Goal: Use online tool/utility: Utilize a website feature to perform a specific function

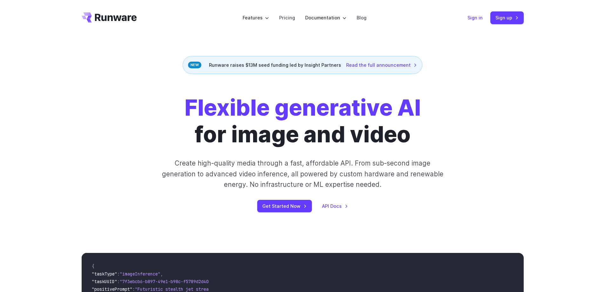
click at [478, 19] on link "Sign in" at bounding box center [475, 17] width 15 height 7
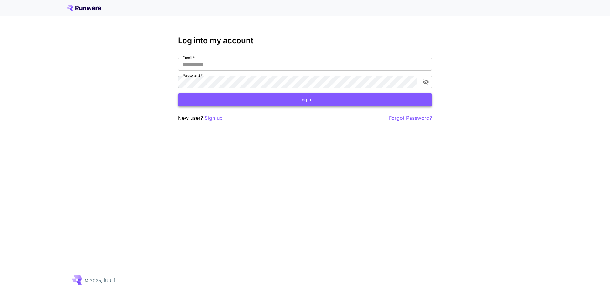
type input "**********"
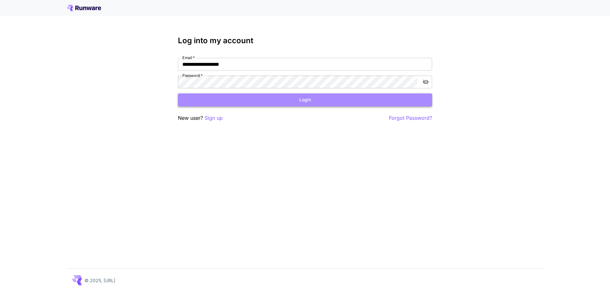
click at [310, 98] on button "Login" at bounding box center [305, 99] width 254 height 13
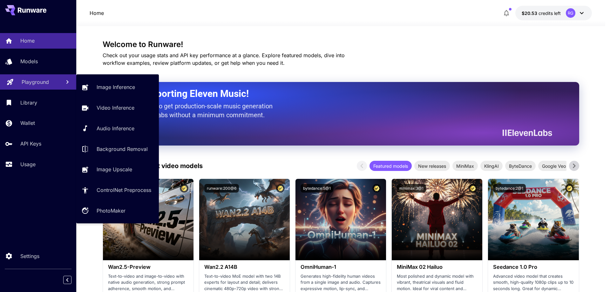
click at [45, 84] on p "Playground" at bounding box center [35, 82] width 27 height 8
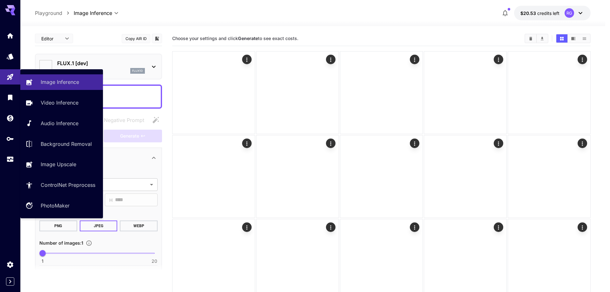
type input "**********"
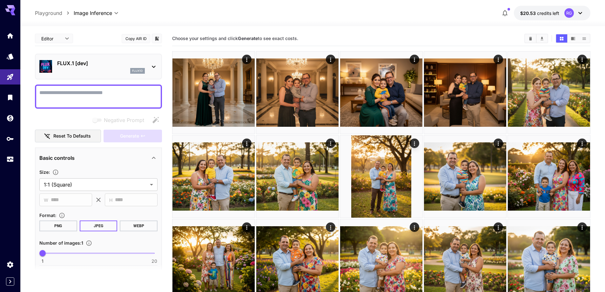
click at [154, 65] on icon at bounding box center [154, 67] width 8 height 8
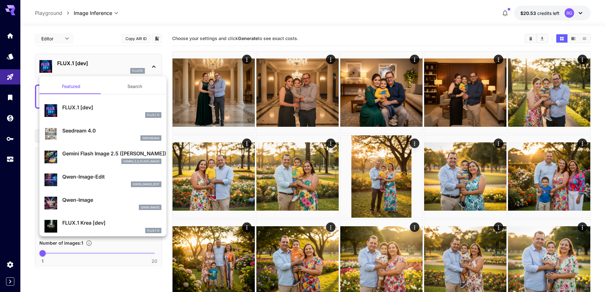
click at [96, 154] on p "Gemini Flash Image 2.5 ([PERSON_NAME])" at bounding box center [111, 154] width 99 height 8
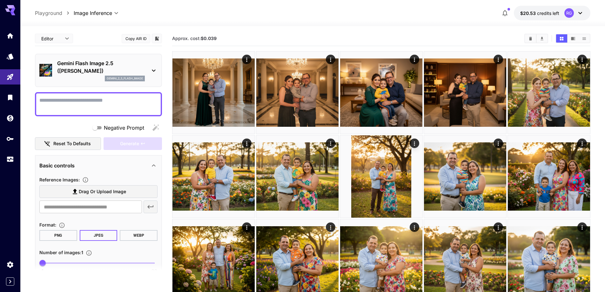
click at [85, 192] on span "Drag or upload image" at bounding box center [102, 192] width 47 height 8
click at [0, 0] on input "Drag or upload image" at bounding box center [0, 0] width 0 height 0
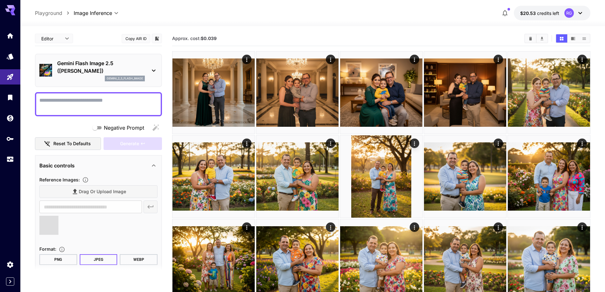
type input "**********"
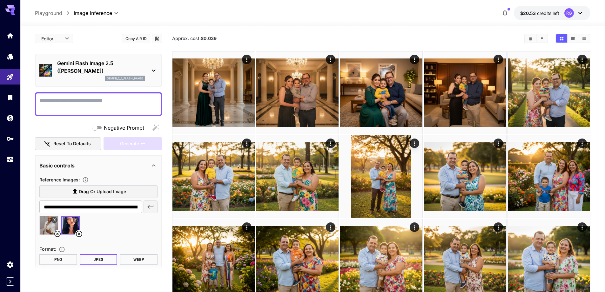
click at [118, 100] on textarea "Negative Prompt" at bounding box center [98, 104] width 118 height 15
paste textarea "**********"
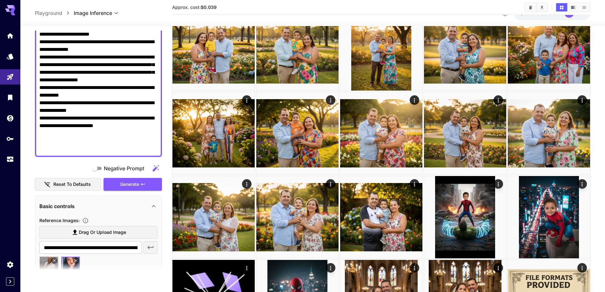
scroll to position [127, 0]
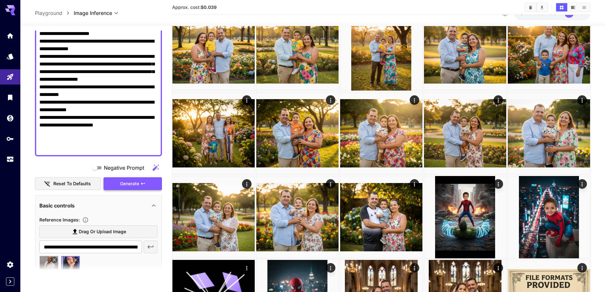
type textarea "**********"
click at [138, 183] on span "Generate" at bounding box center [129, 184] width 19 height 8
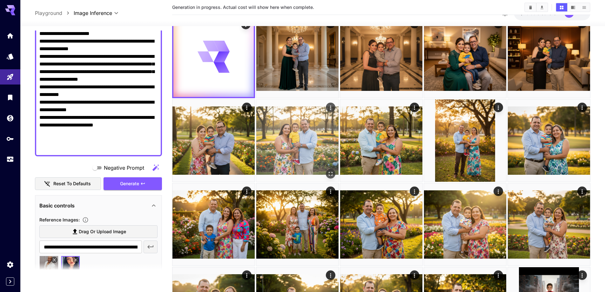
scroll to position [0, 0]
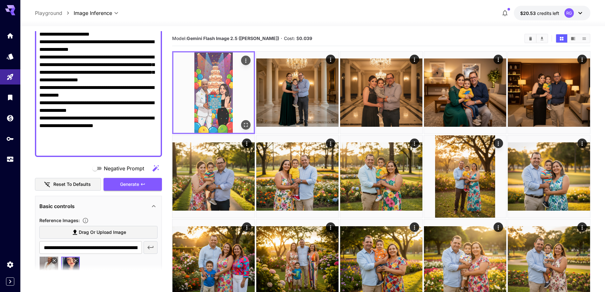
click at [228, 88] on img at bounding box center [214, 92] width 80 height 80
click at [246, 124] on icon "Open in fullscreen" at bounding box center [246, 125] width 6 height 6
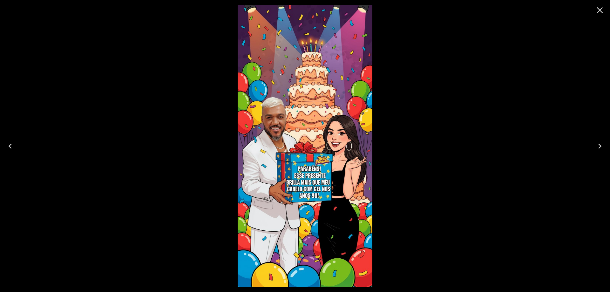
click at [599, 10] on icon "Close" at bounding box center [600, 10] width 6 height 6
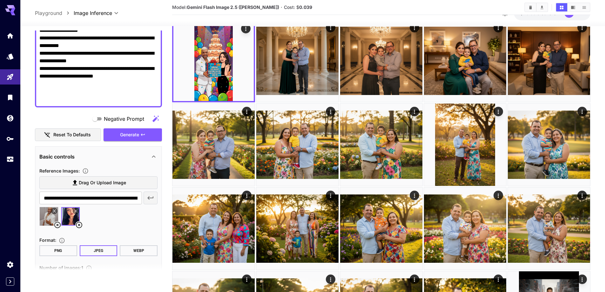
scroll to position [113, 0]
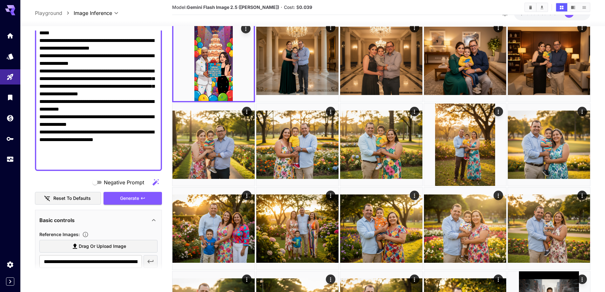
click at [102, 117] on textarea "**********" at bounding box center [98, 74] width 118 height 183
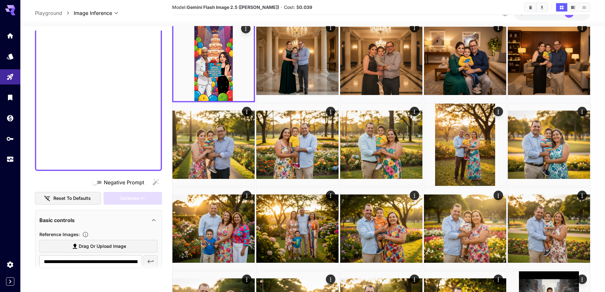
scroll to position [0, 0]
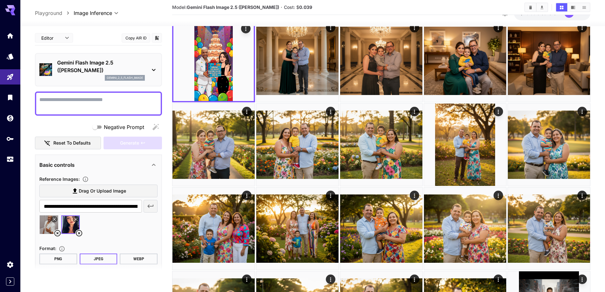
paste textarea "**********"
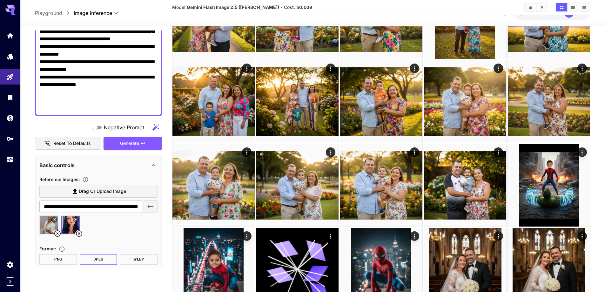
scroll to position [191, 0]
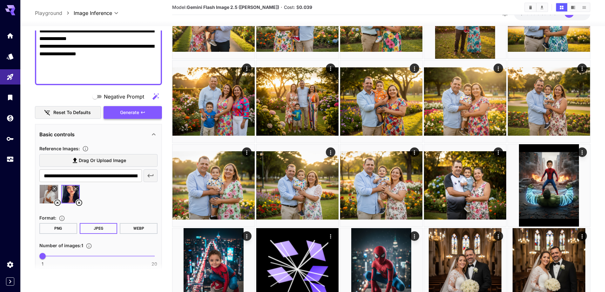
type textarea "**********"
click at [133, 113] on span "Generate" at bounding box center [129, 113] width 19 height 8
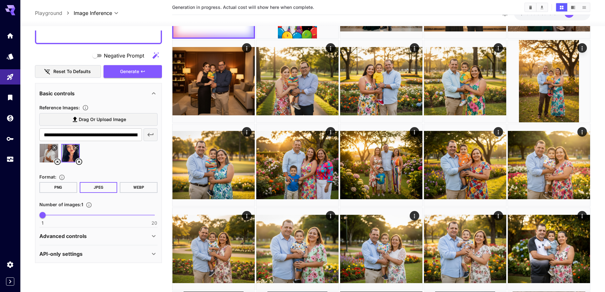
scroll to position [232, 0]
click at [117, 235] on div "Advanced controls" at bounding box center [94, 236] width 111 height 8
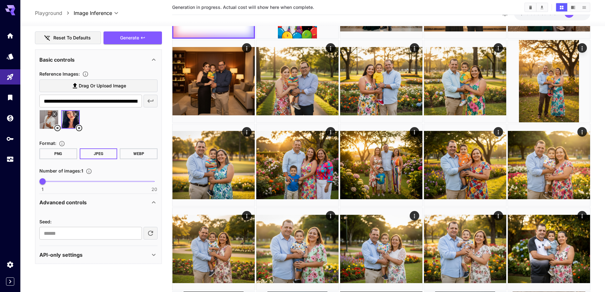
scroll to position [267, 0]
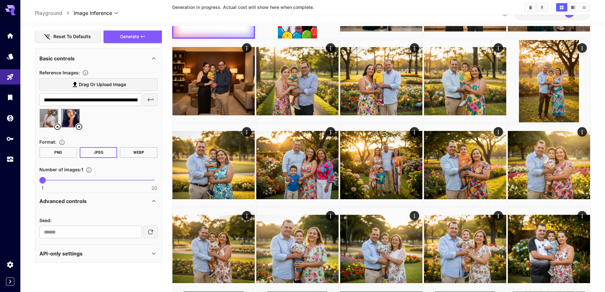
click at [122, 254] on div "API-only settings" at bounding box center [94, 254] width 111 height 8
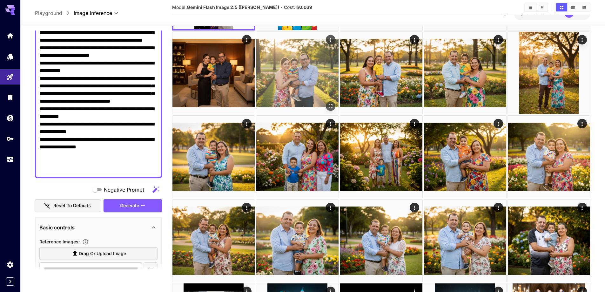
scroll to position [0, 0]
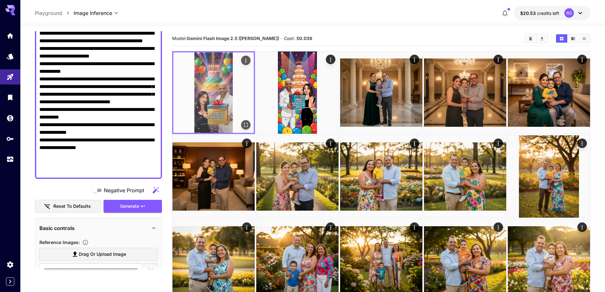
click at [229, 91] on img at bounding box center [214, 92] width 80 height 80
click at [223, 108] on img at bounding box center [214, 92] width 80 height 80
click at [245, 122] on icon "Open in fullscreen" at bounding box center [246, 125] width 6 height 6
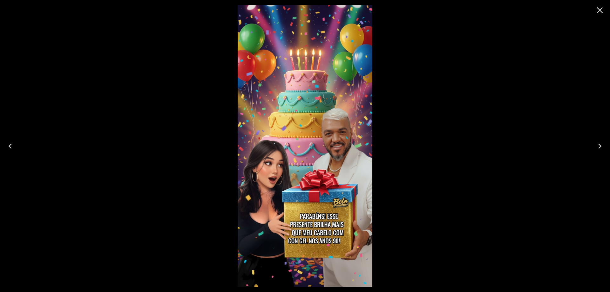
click at [601, 10] on icon "Close" at bounding box center [600, 10] width 10 height 10
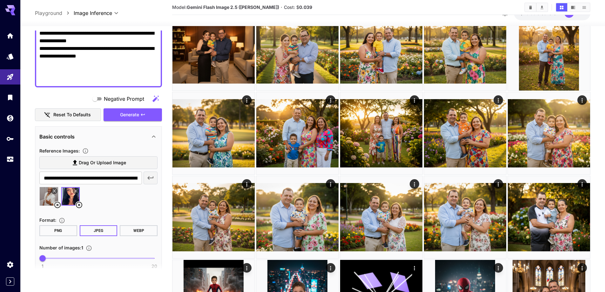
scroll to position [225, 0]
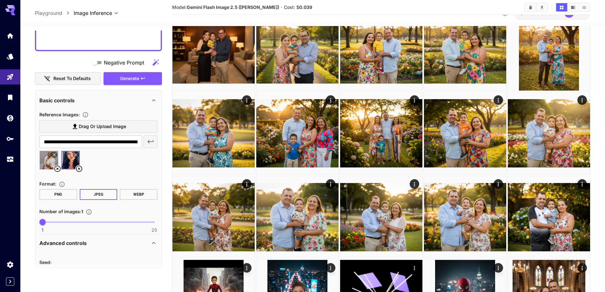
click at [53, 222] on span at bounding box center [99, 222] width 112 height 1
type input "*"
click at [50, 222] on span "2" at bounding box center [48, 222] width 6 height 6
click at [146, 78] on button "Generate" at bounding box center [133, 78] width 58 height 13
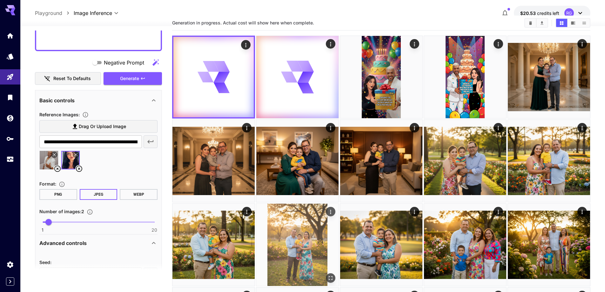
scroll to position [0, 0]
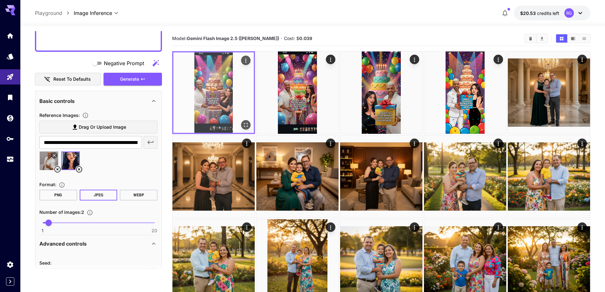
click at [228, 92] on img at bounding box center [214, 92] width 80 height 80
click at [247, 124] on icon "Open in fullscreen" at bounding box center [246, 125] width 6 height 6
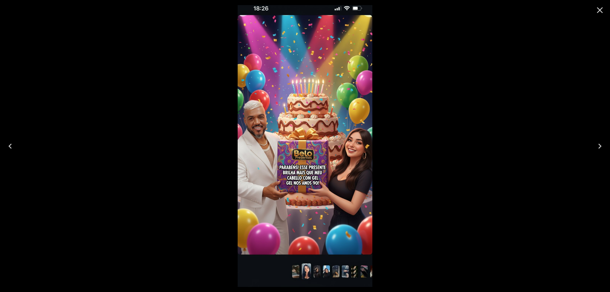
click at [601, 10] on icon "Close" at bounding box center [600, 10] width 10 height 10
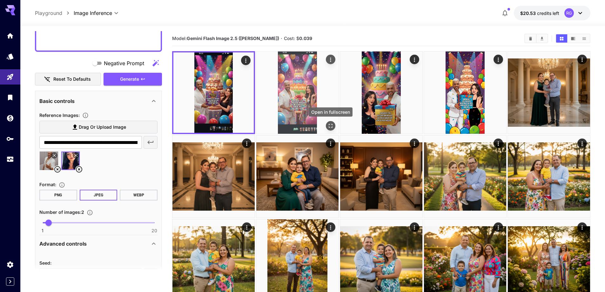
click at [331, 126] on icon "Open in fullscreen" at bounding box center [331, 126] width 6 height 6
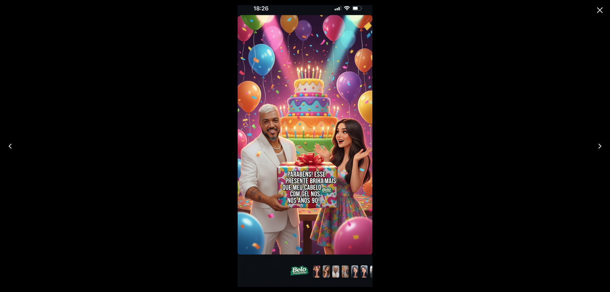
click at [600, 10] on icon "Close" at bounding box center [600, 10] width 6 height 6
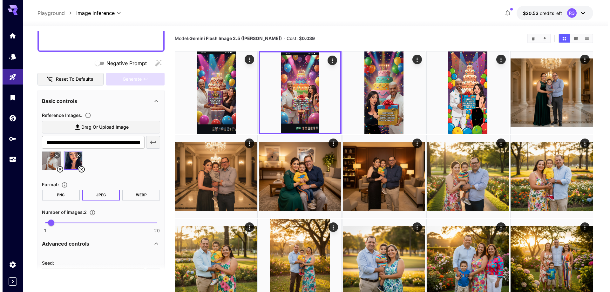
scroll to position [65, 0]
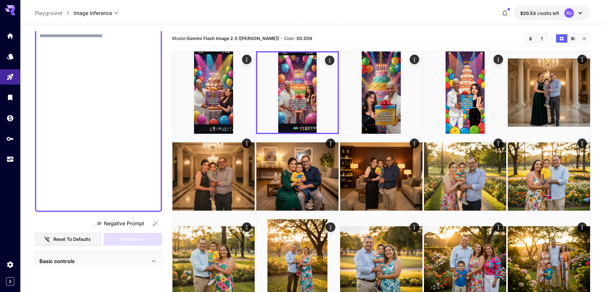
paste textarea "**********"
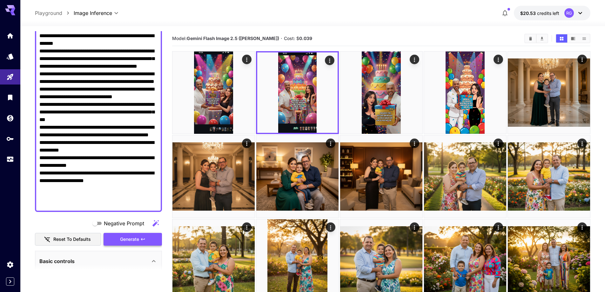
type textarea "**********"
click at [138, 241] on span "Generate" at bounding box center [129, 239] width 19 height 8
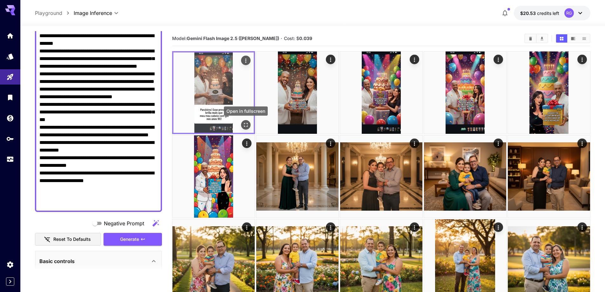
click at [245, 126] on icon "Open in fullscreen" at bounding box center [246, 125] width 6 height 6
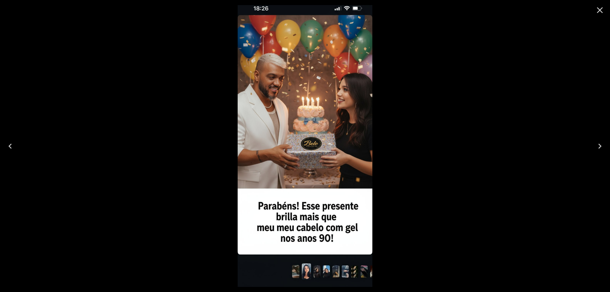
click at [599, 10] on icon "Close" at bounding box center [600, 10] width 10 height 10
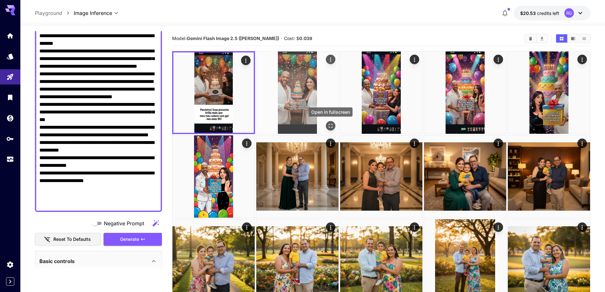
click at [330, 125] on icon "Open in fullscreen" at bounding box center [331, 126] width 6 height 6
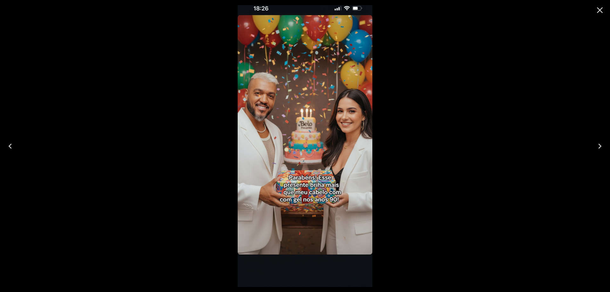
click at [597, 10] on icon "Close" at bounding box center [600, 10] width 10 height 10
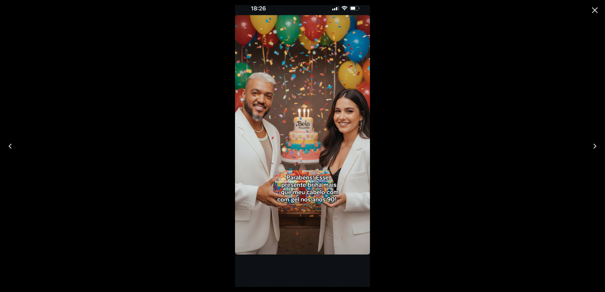
scroll to position [65, 0]
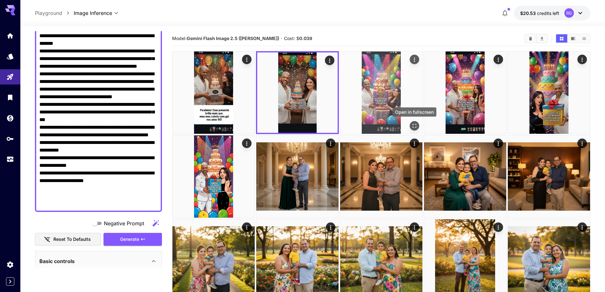
click at [416, 125] on icon "Open in fullscreen" at bounding box center [415, 126] width 6 height 6
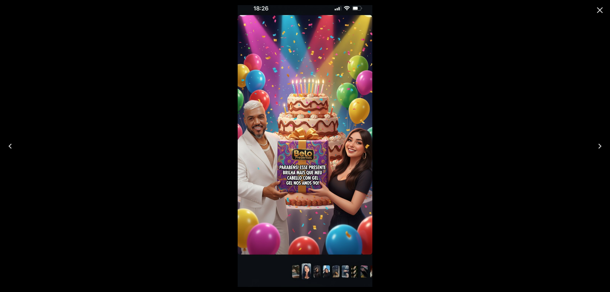
click at [600, 9] on icon "Close" at bounding box center [600, 10] width 10 height 10
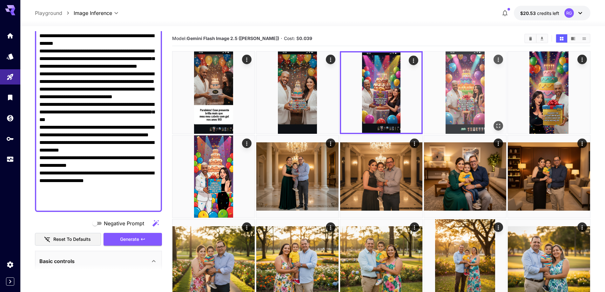
click at [469, 98] on img at bounding box center [465, 92] width 82 height 82
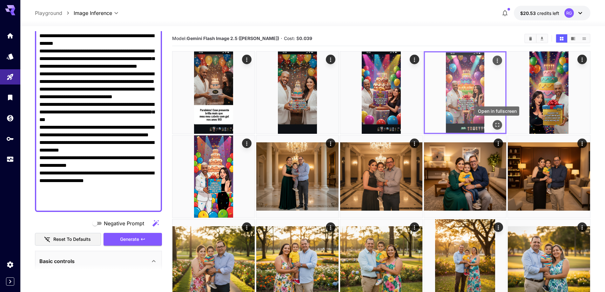
click at [498, 123] on icon "Open in fullscreen" at bounding box center [498, 125] width 6 height 6
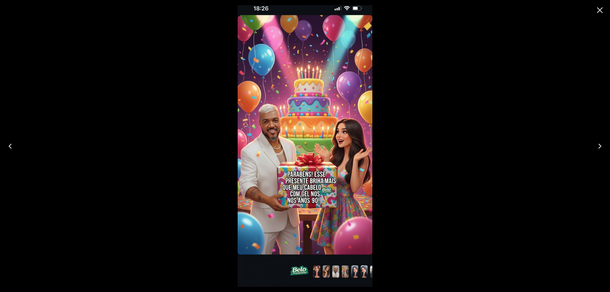
click at [601, 9] on icon "Close" at bounding box center [600, 10] width 6 height 6
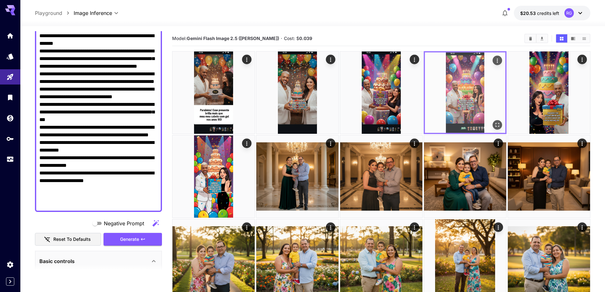
click at [469, 87] on img at bounding box center [465, 92] width 80 height 80
click at [497, 62] on icon "Actions" at bounding box center [498, 61] width 6 height 6
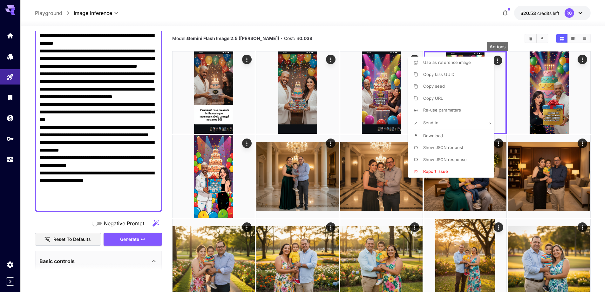
click at [439, 136] on span "Download" at bounding box center [433, 135] width 20 height 5
